Goal: Navigation & Orientation: Go to known website

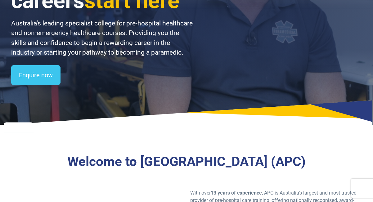
scroll to position [124, 0]
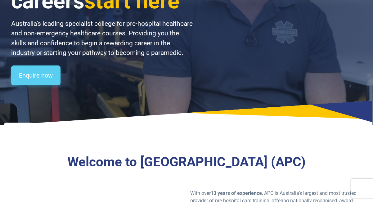
click at [37, 75] on link "Enquire now" at bounding box center [35, 75] width 49 height 20
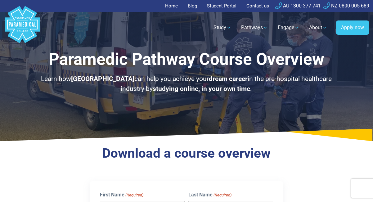
click at [169, 6] on link "Home" at bounding box center [173, 6] width 16 height 12
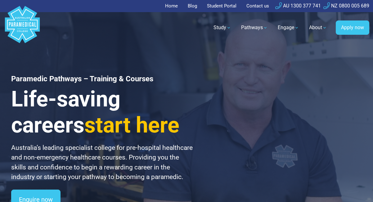
click at [169, 5] on link "Home" at bounding box center [173, 6] width 16 height 12
drag, startPoint x: 0, startPoint y: 0, endPoint x: 222, endPoint y: 6, distance: 221.9
click at [222, 6] on link "Student Portal" at bounding box center [221, 6] width 37 height 12
